Goal: Task Accomplishment & Management: Complete application form

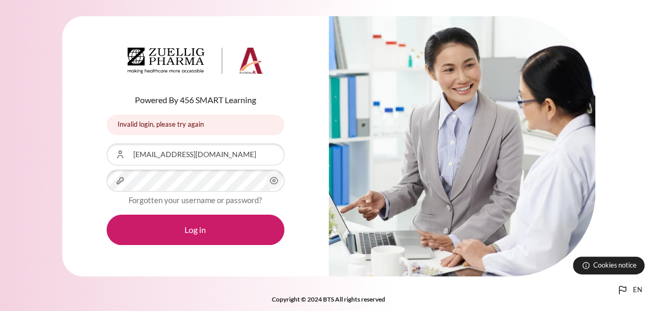
click at [225, 228] on button "Log in" at bounding box center [196, 229] width 178 height 30
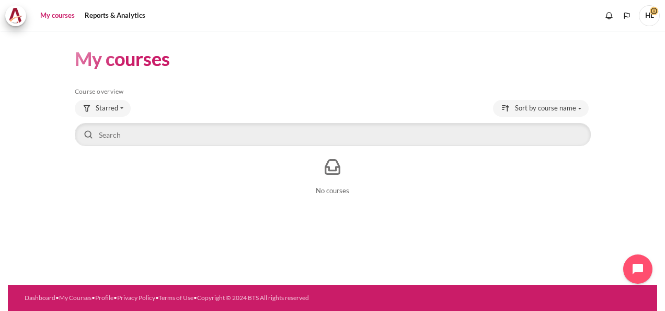
click at [58, 13] on link "My courses" at bounding box center [58, 15] width 42 height 21
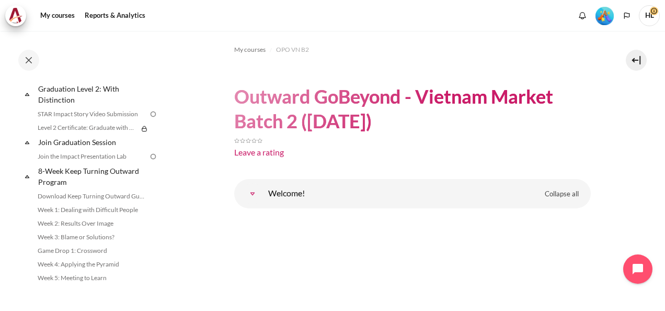
scroll to position [1200, 0]
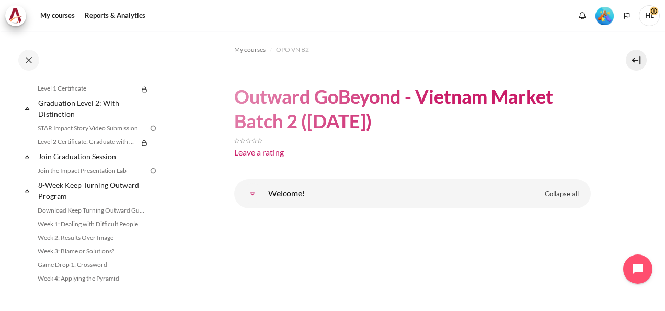
click at [159, 83] on div "Completed 92% 23 / 25 Expand Collapse Welcome! Highlighted" at bounding box center [91, 180] width 150 height 203
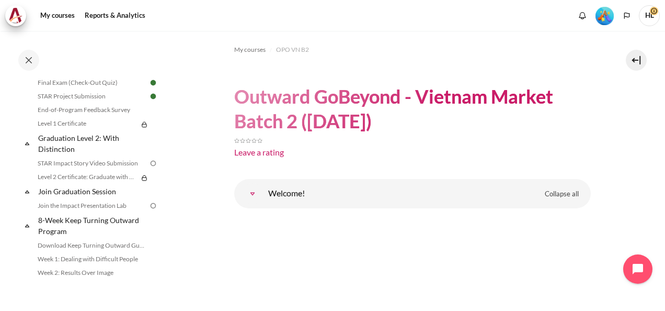
click at [159, 83] on div "Completed 92% 23 / 25 Expand Collapse Welcome! Highlighted" at bounding box center [91, 180] width 150 height 203
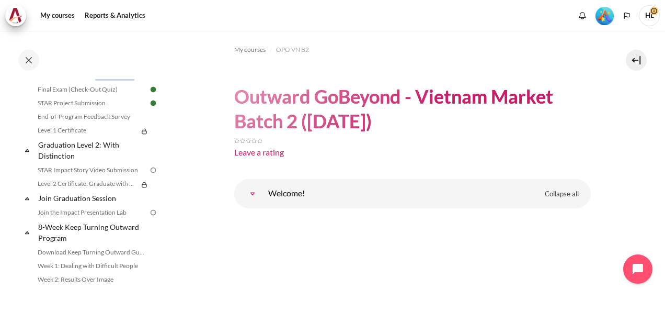
scroll to position [1128, 0]
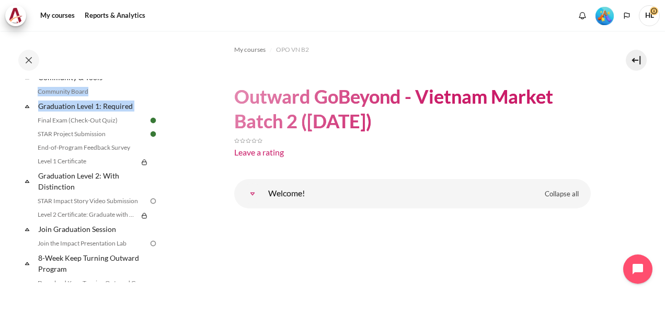
click at [159, 83] on div "Completed 92% 23 / 25 Expand Collapse Welcome! Highlighted" at bounding box center [91, 180] width 150 height 203
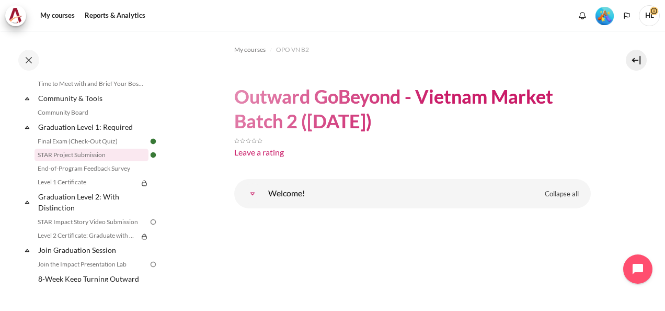
click at [95, 161] on link "STAR Project Submission" at bounding box center [92, 154] width 114 height 13
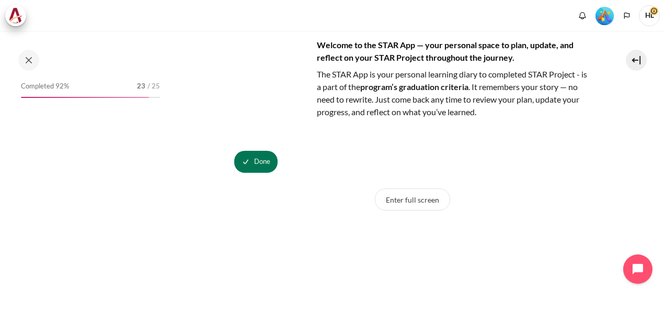
scroll to position [1092, 0]
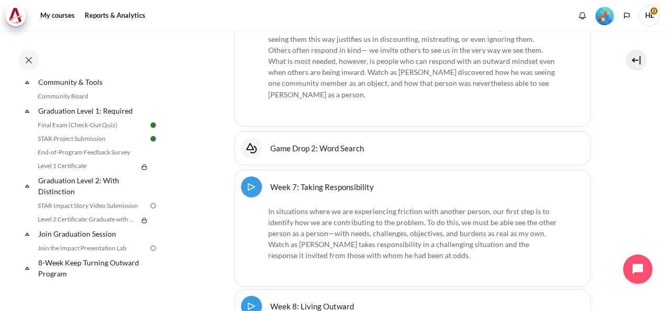
scroll to position [1128, 0]
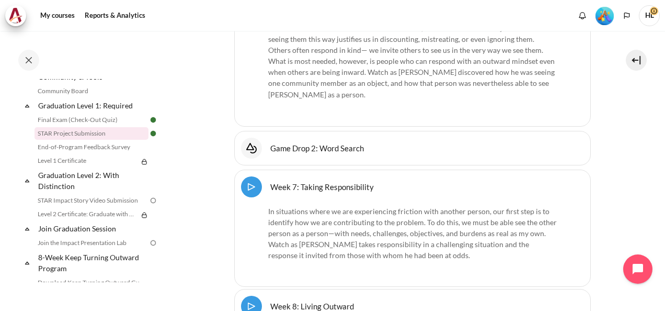
click at [92, 140] on link "STAR Project Submission" at bounding box center [92, 133] width 114 height 13
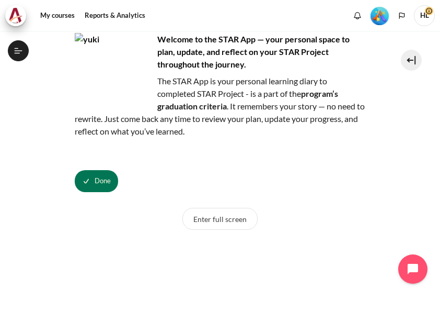
scroll to position [1158, 0]
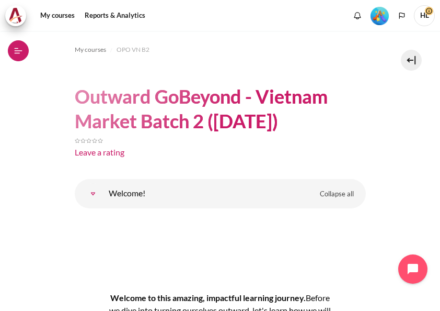
click at [24, 47] on button "Open course index" at bounding box center [18, 50] width 21 height 21
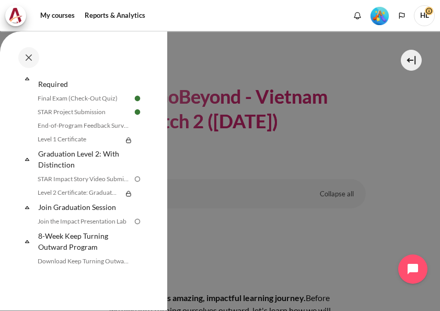
scroll to position [1251, 0]
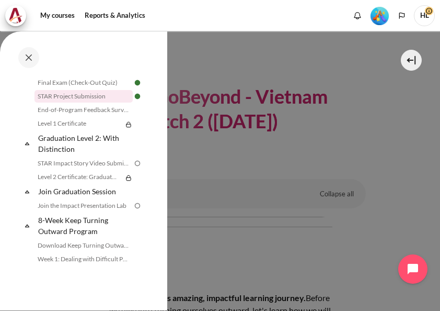
click at [89, 94] on link "STAR Project Submission" at bounding box center [84, 96] width 98 height 13
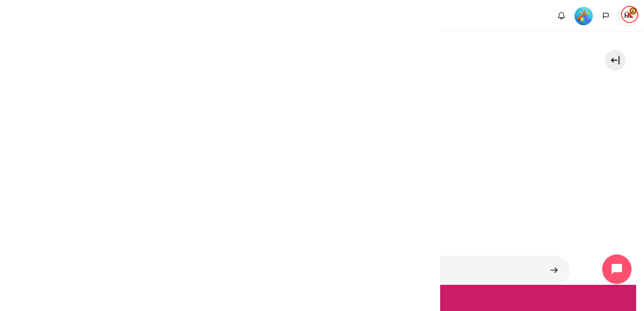
scroll to position [1109, 0]
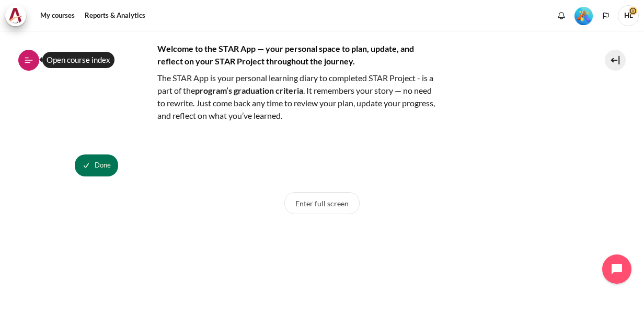
click at [30, 60] on icon at bounding box center [29, 60] width 8 height 1
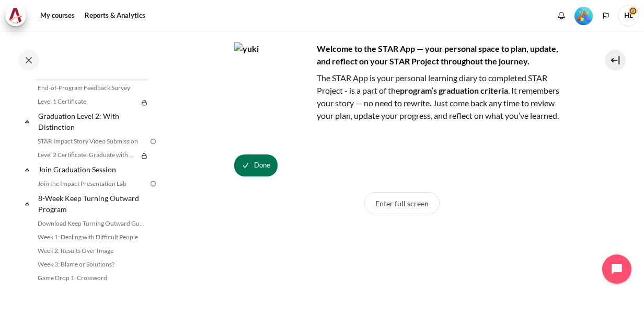
scroll to position [1167, 0]
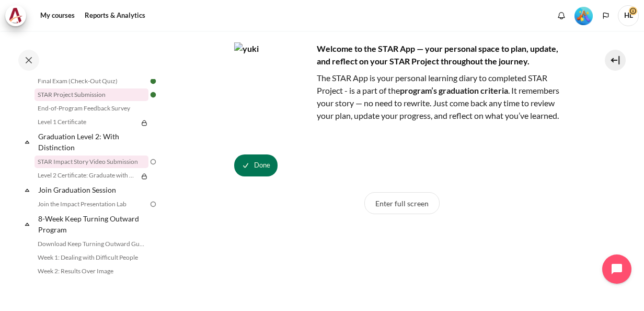
click at [97, 168] on link "STAR Impact Story Video Submission" at bounding box center [92, 161] width 114 height 13
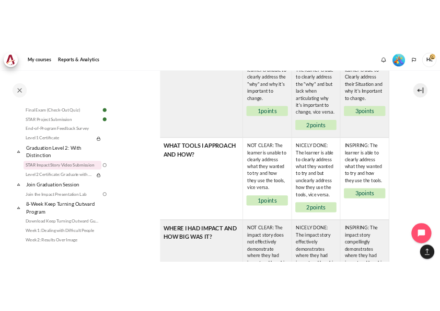
scroll to position [685, 0]
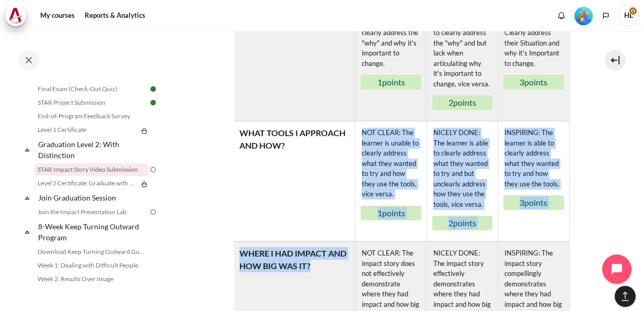
drag, startPoint x: 638, startPoint y: 223, endPoint x: 638, endPoint y: 244, distance: 20.4
click at [638, 244] on div "My courses OPO VN B2 Graduation Level 2: With Distinction STAR Impact Story Vid…" at bounding box center [322, 171] width 644 height 280
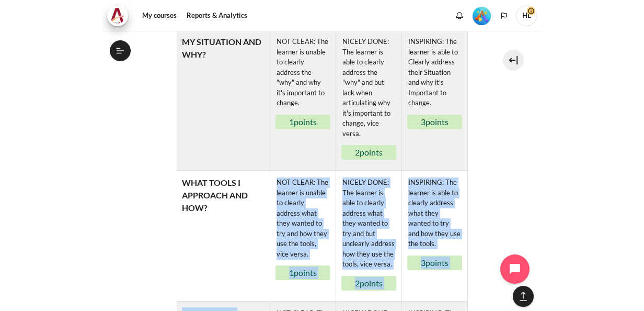
scroll to position [1159, 0]
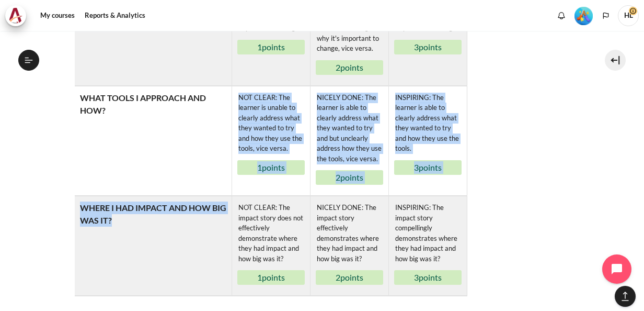
drag, startPoint x: 641, startPoint y: 242, endPoint x: 569, endPoint y: 271, distance: 77.6
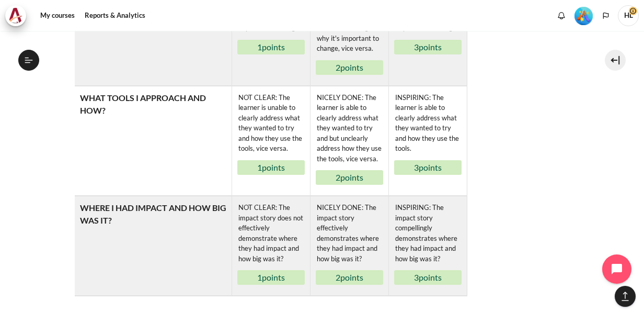
click at [461, 195] on td "INSPIRING: The learner is able to clearly address what they wanted to try and h…" at bounding box center [427, 140] width 78 height 109
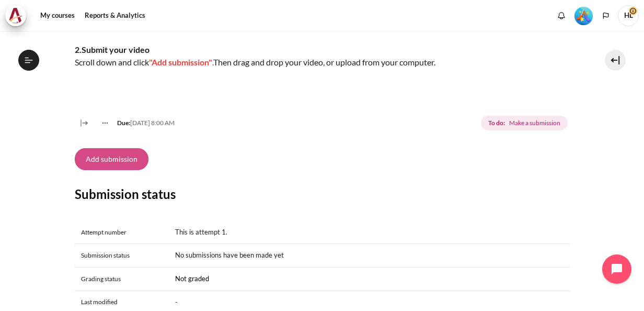
click at [121, 169] on button "Add submission" at bounding box center [112, 159] width 74 height 22
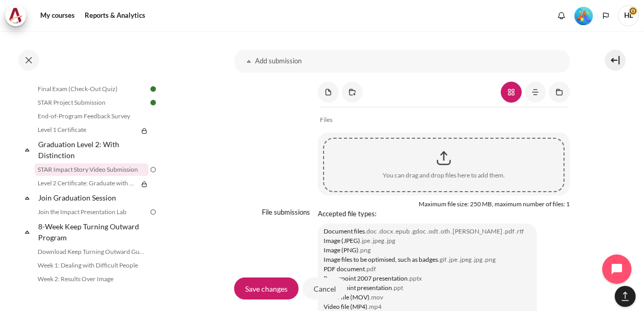
scroll to position [869, 0]
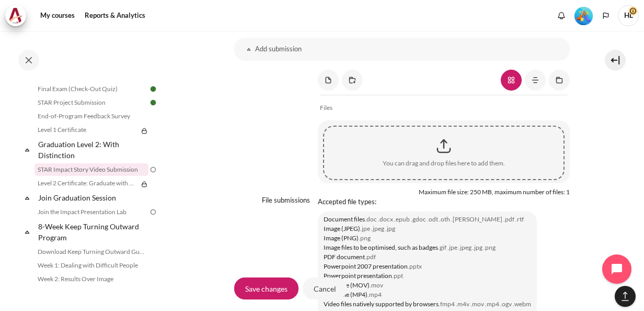
click at [281, 45] on h3 "Add submission" at bounding box center [402, 48] width 294 height 9
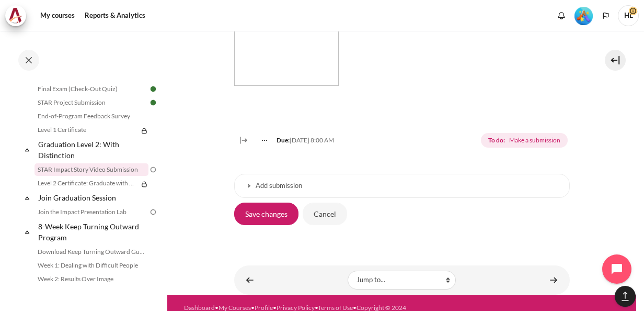
scroll to position [748, 0]
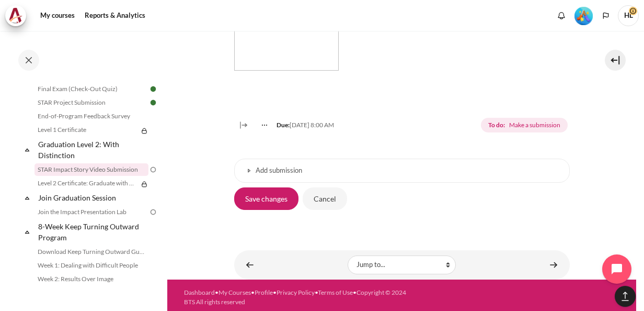
click at [286, 166] on h3 "Add submission" at bounding box center [402, 170] width 293 height 9
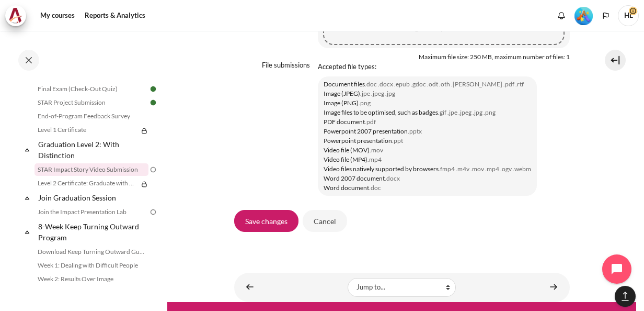
scroll to position [995, 0]
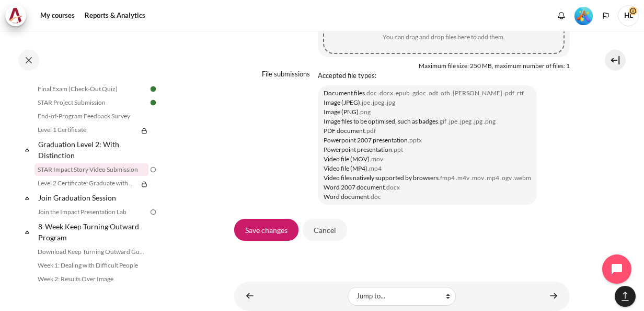
click at [637, 258] on div "My courses OPO VN B2 Graduation Level 2: With Distinction STAR Impact Story Vid…" at bounding box center [322, 171] width 644 height 280
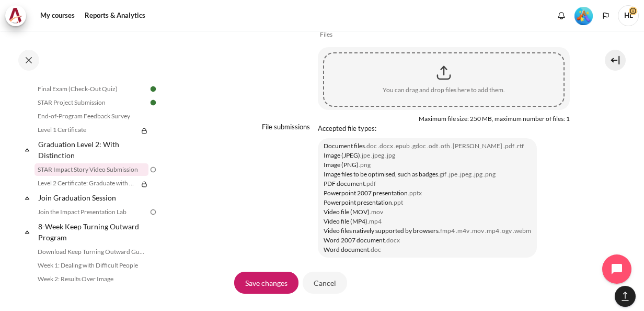
scroll to position [932, 0]
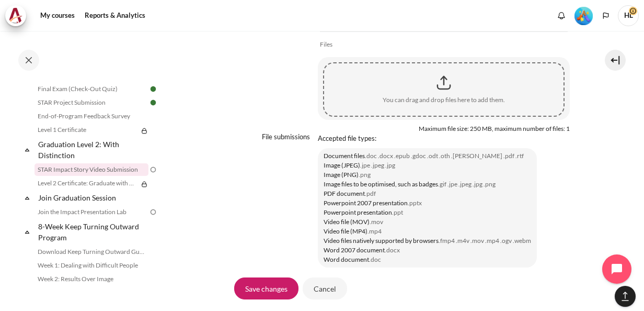
click at [440, 78] on div "Content" at bounding box center [443, 83] width 239 height 26
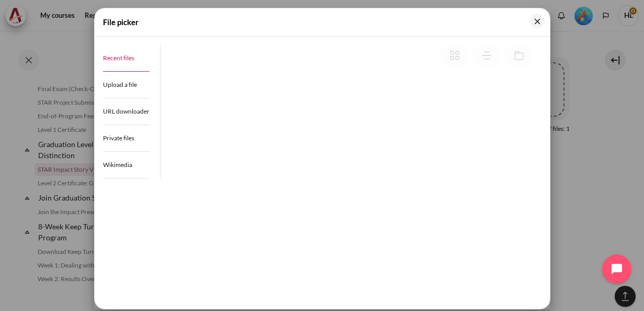
click at [118, 57] on span "Recent files" at bounding box center [118, 58] width 31 height 8
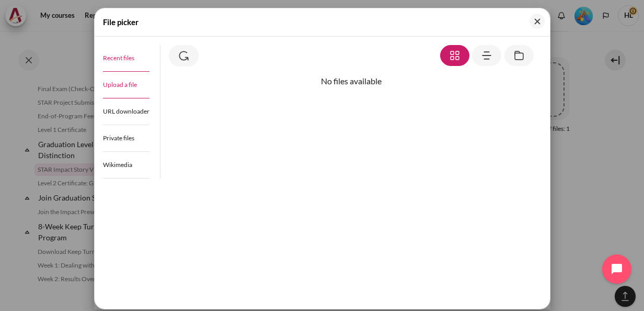
click at [133, 81] on span "Upload a file" at bounding box center [120, 85] width 34 height 8
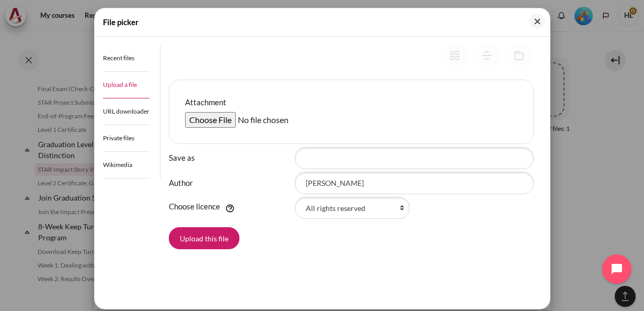
click at [205, 124] on input "Attachment" at bounding box center [265, 120] width 160 height 16
type input "C:\fakepath\WIN_20250915_03_10_29_Pro.mp4"
click at [208, 240] on button "Upload this file" at bounding box center [204, 238] width 71 height 22
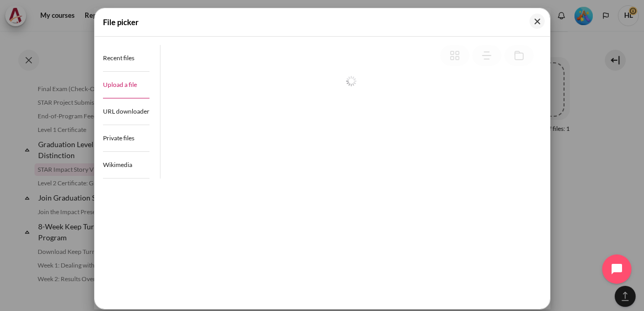
click at [208, 240] on div at bounding box center [351, 172] width 365 height 196
click at [435, 155] on div at bounding box center [351, 172] width 365 height 196
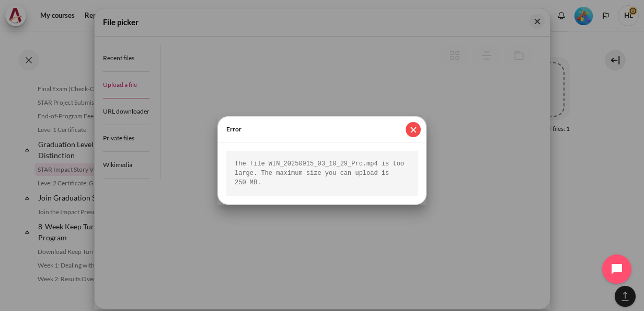
click at [415, 130] on button "Close" at bounding box center [413, 129] width 15 height 15
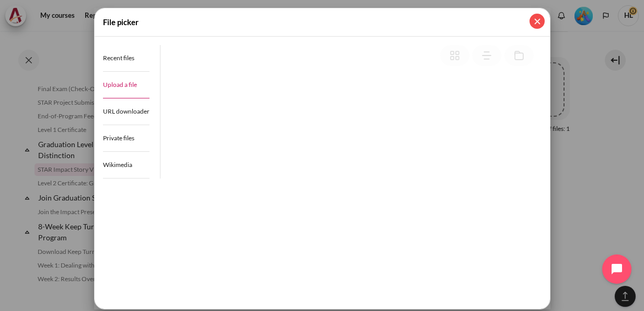
click at [538, 22] on button "Close" at bounding box center [537, 21] width 15 height 15
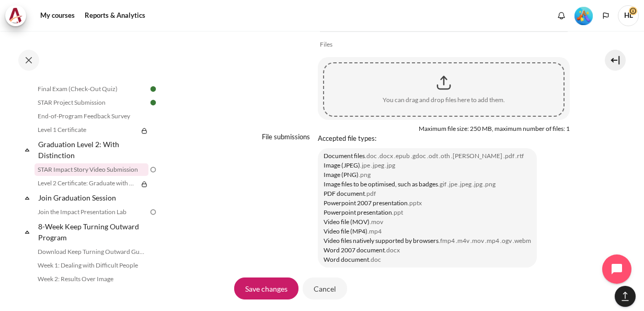
click at [441, 79] on div "Content" at bounding box center [443, 83] width 239 height 26
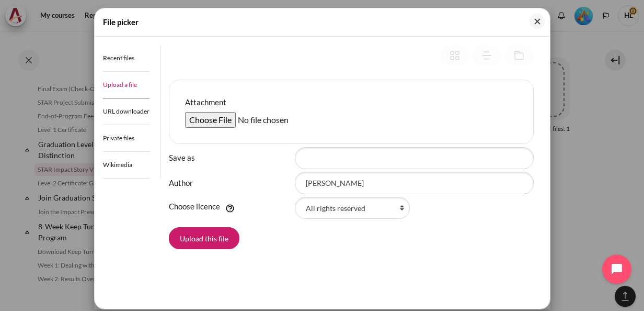
click at [207, 123] on input "Attachment" at bounding box center [265, 120] width 160 height 16
click at [212, 121] on input "Attachment" at bounding box center [265, 120] width 160 height 16
type input "C:\fakepath\Camera Roll.zip"
click at [196, 237] on button "Upload this file" at bounding box center [204, 238] width 71 height 22
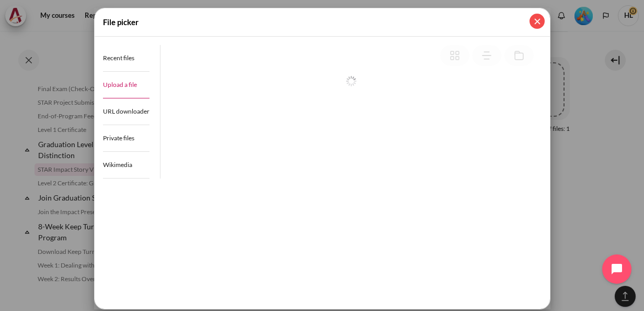
click at [535, 20] on button "Close" at bounding box center [537, 21] width 15 height 15
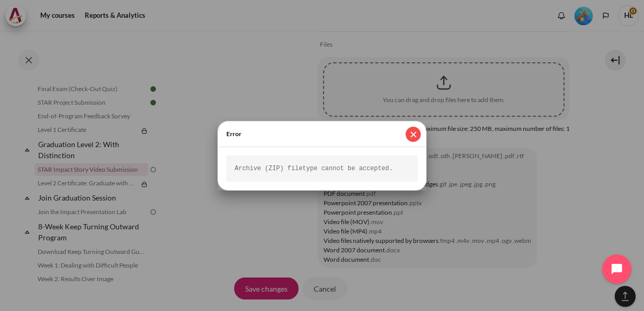
click at [414, 136] on button "Close" at bounding box center [413, 134] width 15 height 15
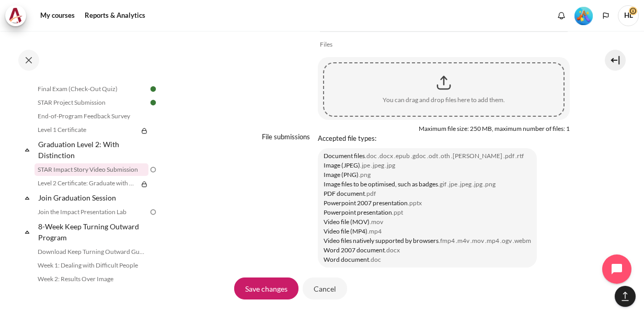
click at [450, 281] on div "Save changes Cancel" at bounding box center [402, 289] width 336 height 24
